Goal: Task Accomplishment & Management: Manage account settings

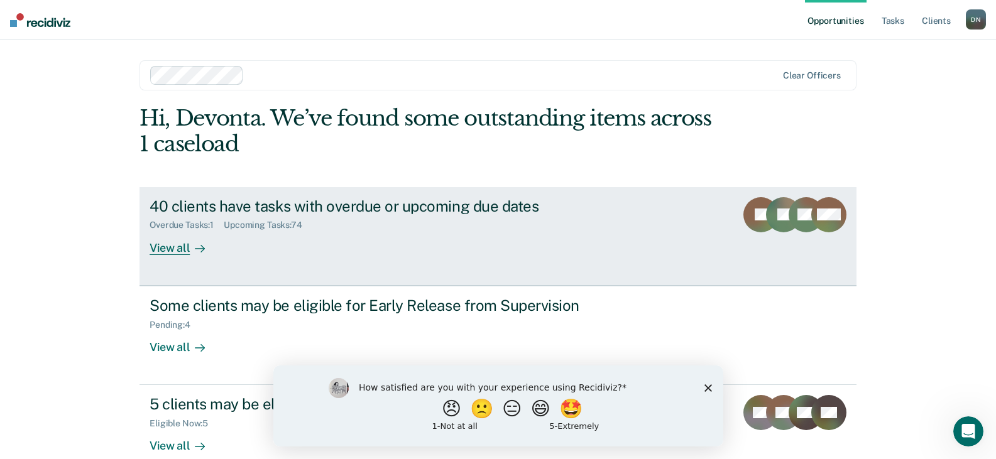
click at [182, 253] on div "View all" at bounding box center [185, 243] width 70 height 25
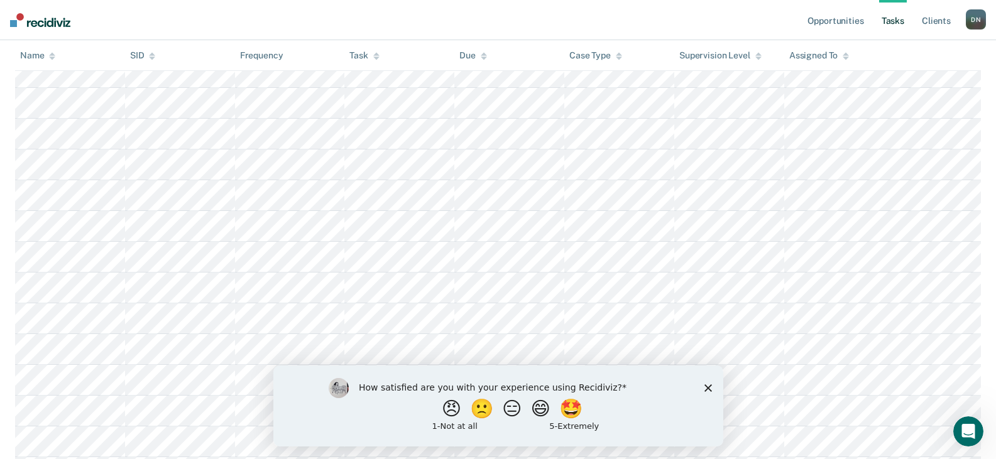
scroll to position [4, 0]
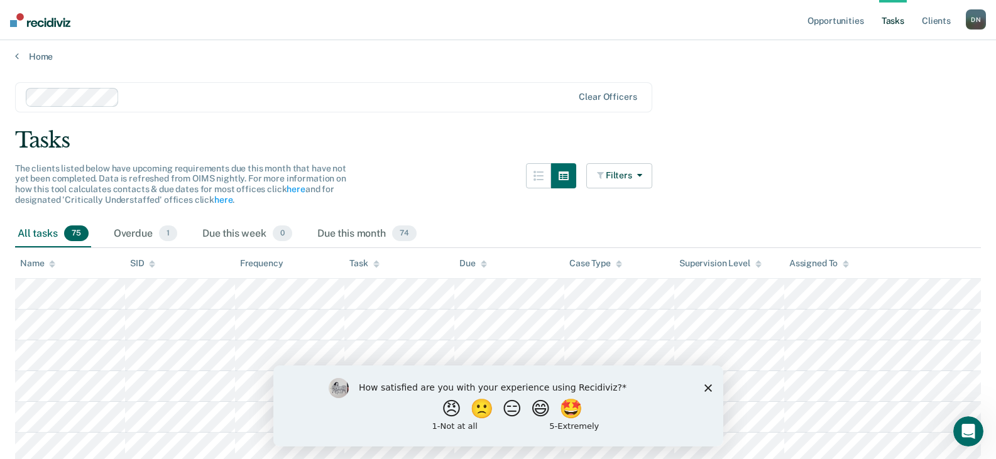
click at [708, 384] on icon "Close survey" at bounding box center [708, 388] width 8 height 8
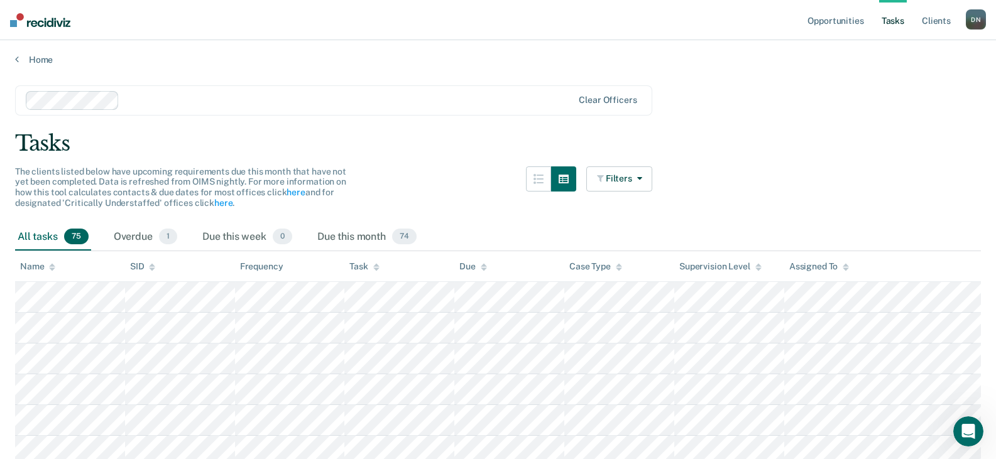
scroll to position [0, 0]
click at [228, 239] on div "Due this week 0" at bounding box center [247, 239] width 95 height 28
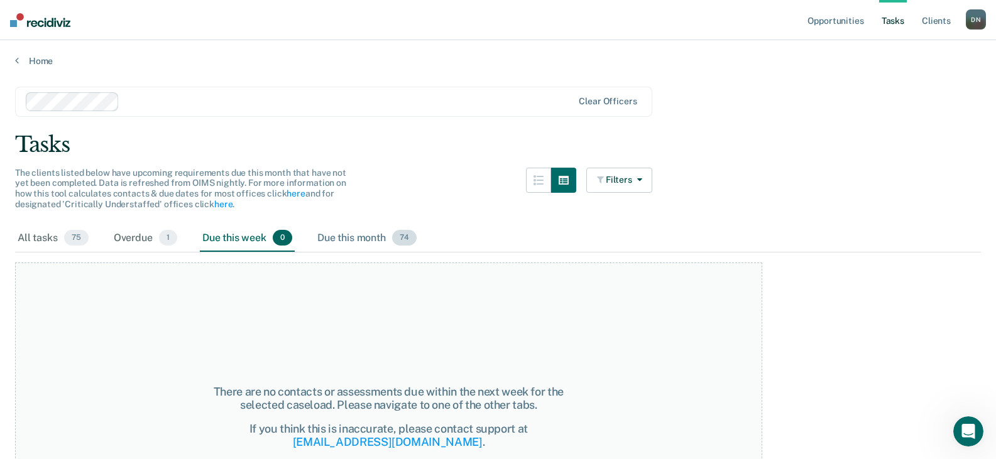
click at [341, 239] on div "Due this month 74" at bounding box center [367, 239] width 104 height 28
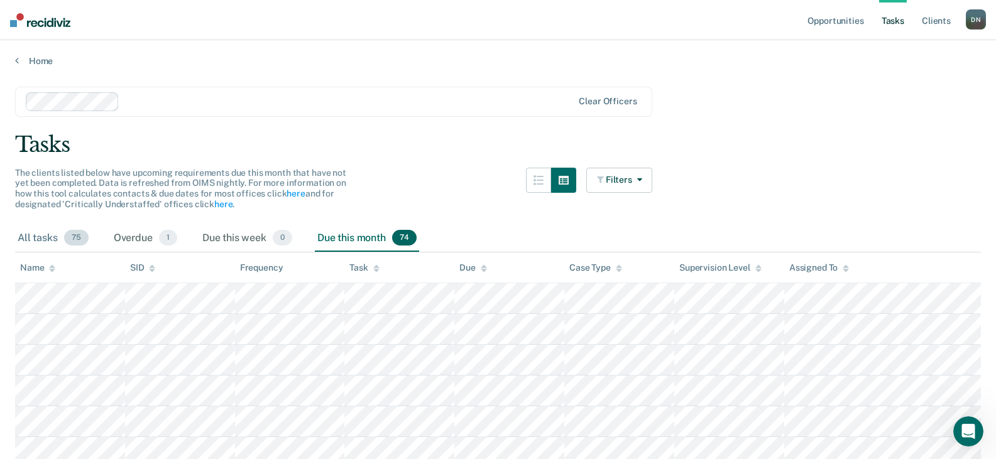
click at [69, 236] on span "75" at bounding box center [76, 238] width 25 height 16
click at [380, 274] on th "Task" at bounding box center [399, 268] width 110 height 31
click at [378, 270] on icon at bounding box center [376, 270] width 6 height 3
click at [376, 269] on icon at bounding box center [376, 269] width 6 height 8
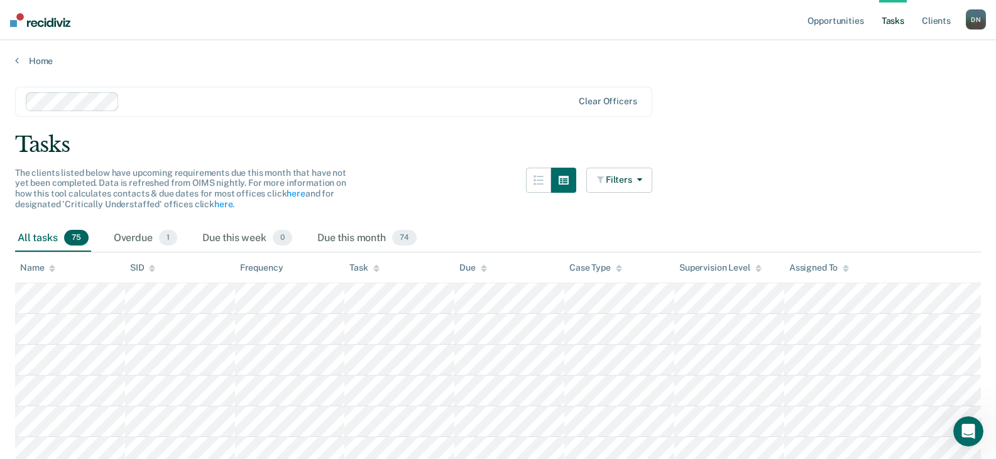
click at [376, 269] on icon at bounding box center [376, 269] width 6 height 8
click at [265, 266] on div "Frequency" at bounding box center [261, 268] width 43 height 11
click at [356, 272] on div "Task" at bounding box center [364, 268] width 30 height 11
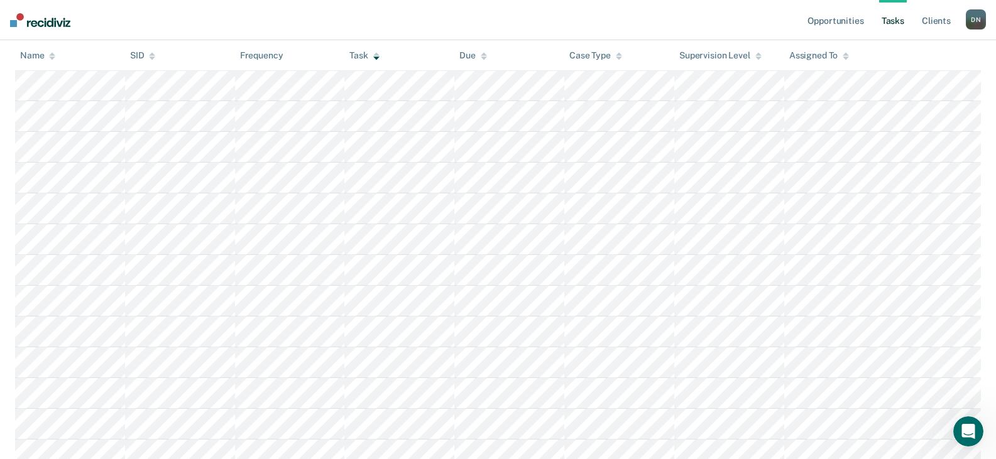
scroll to position [193, 0]
